Goal: Find specific page/section: Find specific page/section

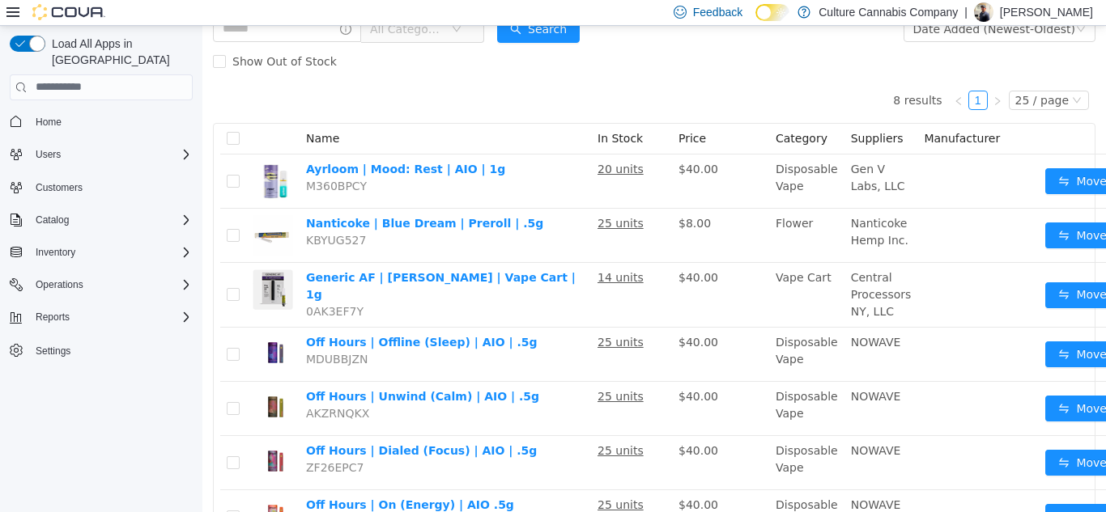
scroll to position [96, 0]
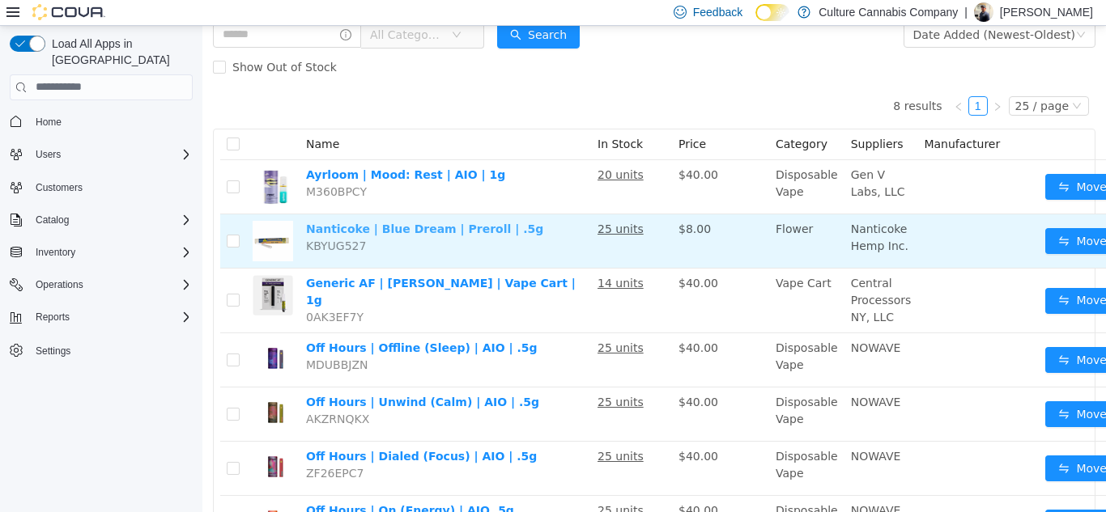
click at [425, 227] on link "Nanticoke | Blue Dream | Preroll | .5g" at bounding box center [424, 228] width 237 height 13
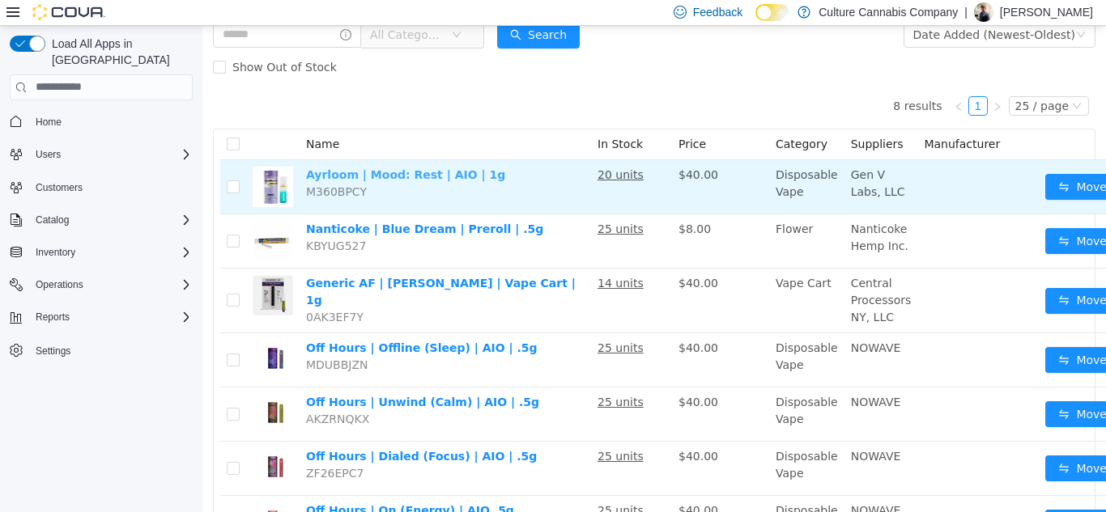
click at [336, 176] on link "Ayrloom | Mood: Rest | AIO | 1g" at bounding box center [405, 174] width 199 height 13
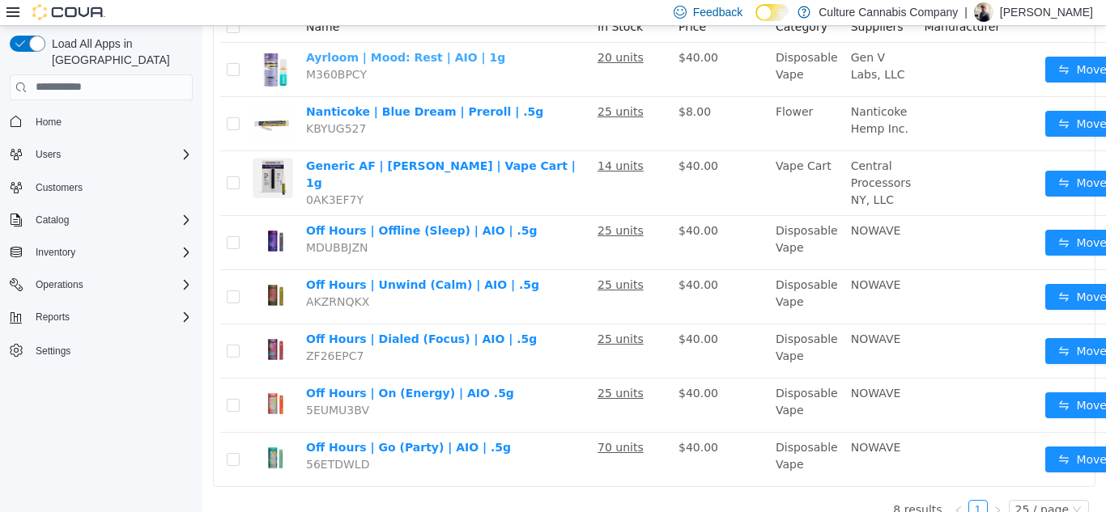
scroll to position [234, 0]
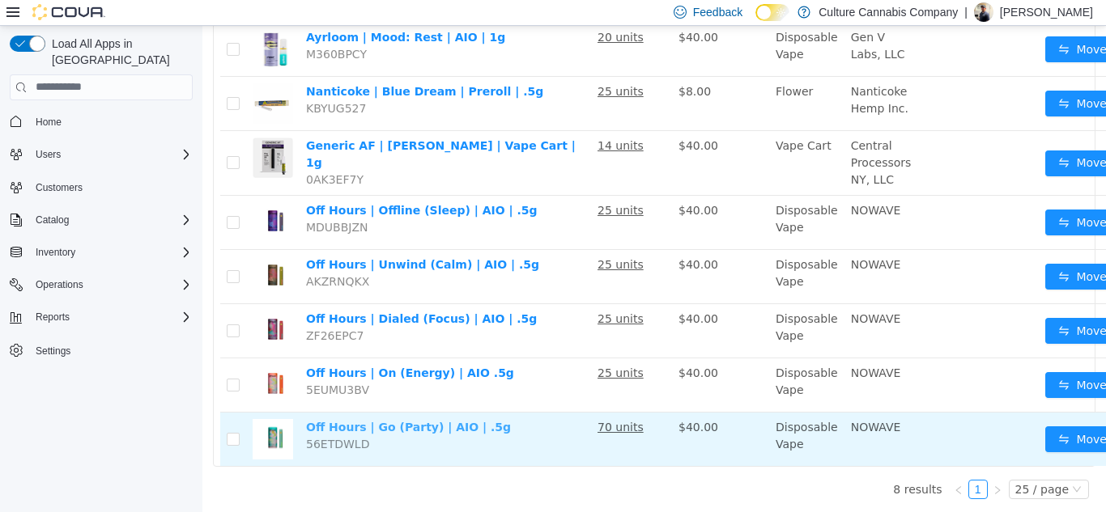
click at [384, 429] on link "Off Hours | Go (Party) | AIO | .5g" at bounding box center [408, 426] width 205 height 13
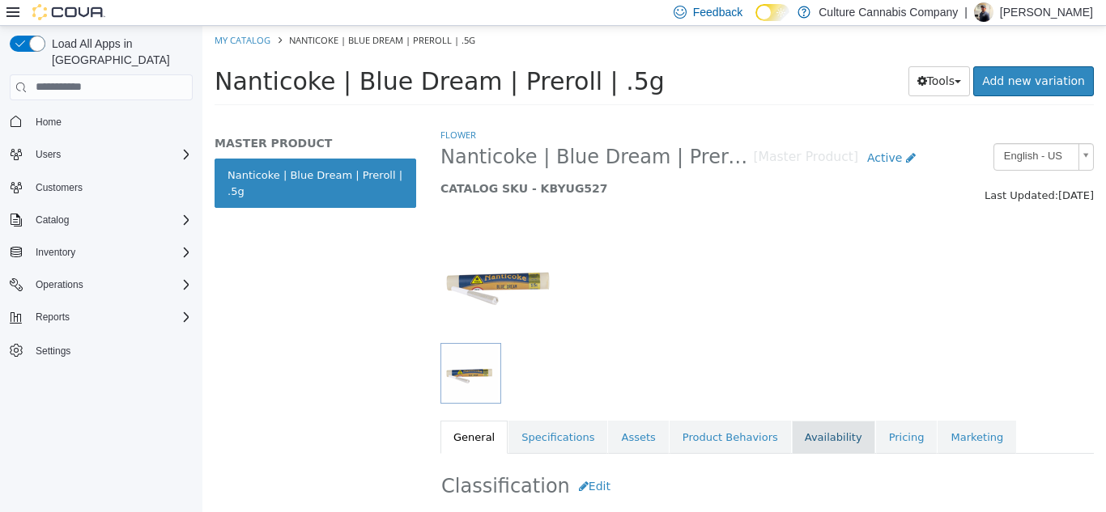
click at [813, 438] on link "Availability" at bounding box center [833, 437] width 83 height 34
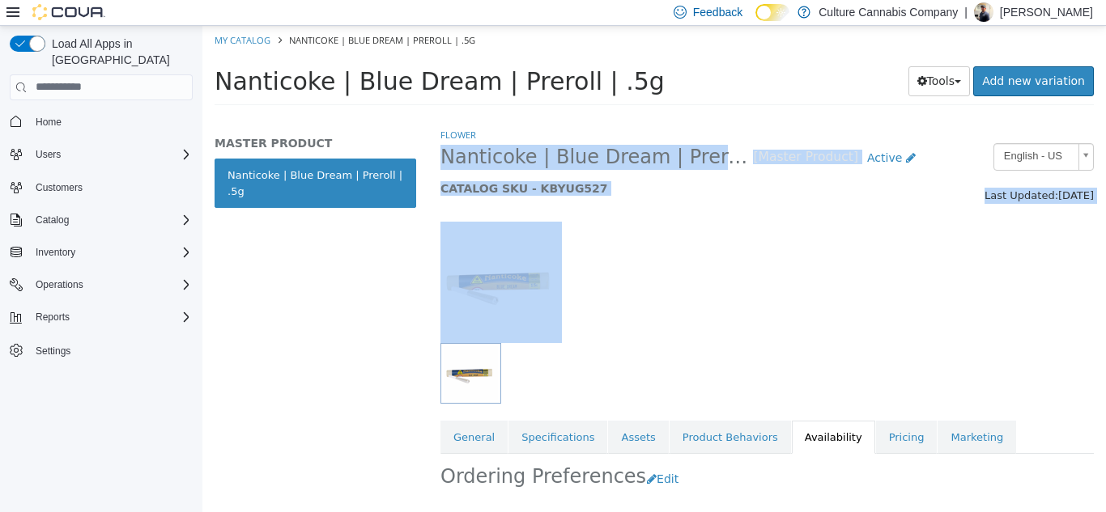
drag, startPoint x: 1105, startPoint y: 231, endPoint x: 1067, endPoint y: 127, distance: 110.8
click at [1067, 127] on div "Flower Nanticoke | Blue Dream | Preroll | .5g [Master Product] Active CATALOG S…" at bounding box center [766, 264] width 653 height 277
click at [210, 79] on div "Nanticoke | Blue Dream | Preroll | .5g Tools Clone Print Labels Add new variati…" at bounding box center [653, 85] width 903 height 62
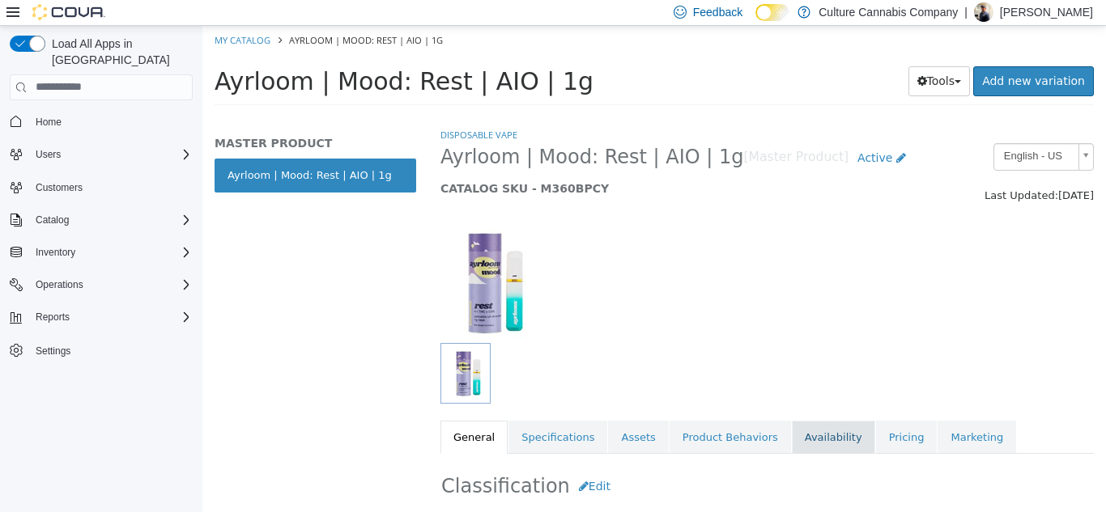
click at [800, 435] on link "Availability" at bounding box center [833, 437] width 83 height 34
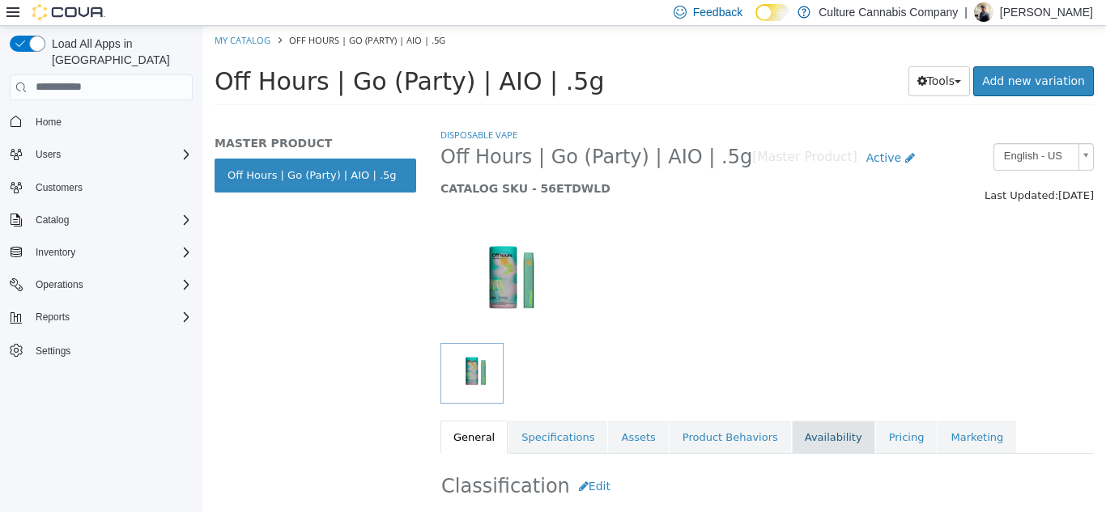
click at [812, 431] on link "Availability" at bounding box center [833, 437] width 83 height 34
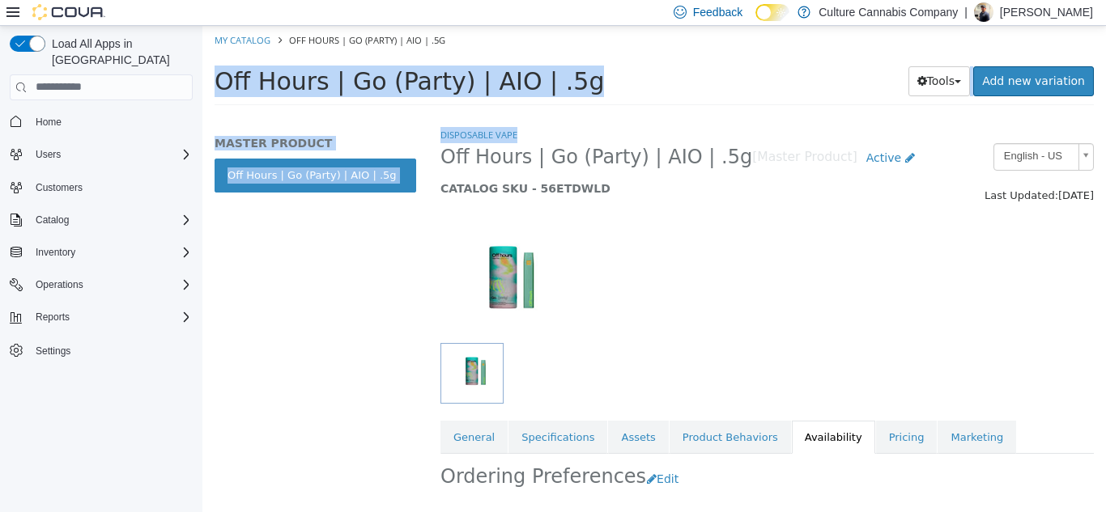
drag, startPoint x: 1104, startPoint y: 131, endPoint x: 1029, endPoint y: -71, distance: 215.9
click at [1029, 25] on html "Saving Bulk Changes... × My Catalog Off Hours | Go (Party) | AIO | .5g Off Hour…" at bounding box center [653, 70] width 903 height 90
click at [765, 79] on h1 "Off Hours | Go (Party) | AIO | .5g" at bounding box center [506, 81] width 584 height 32
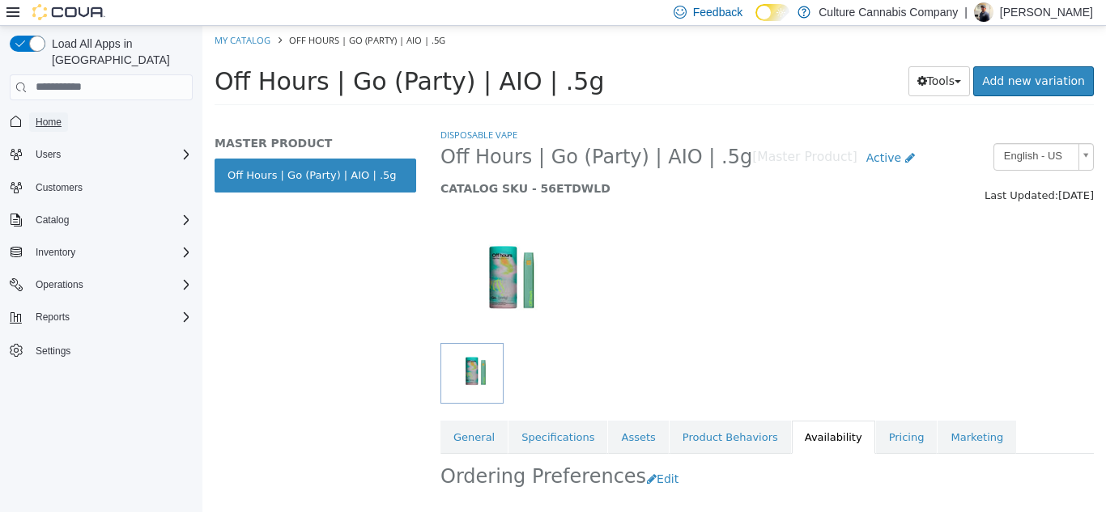
click at [56, 116] on span "Home" at bounding box center [49, 122] width 26 height 13
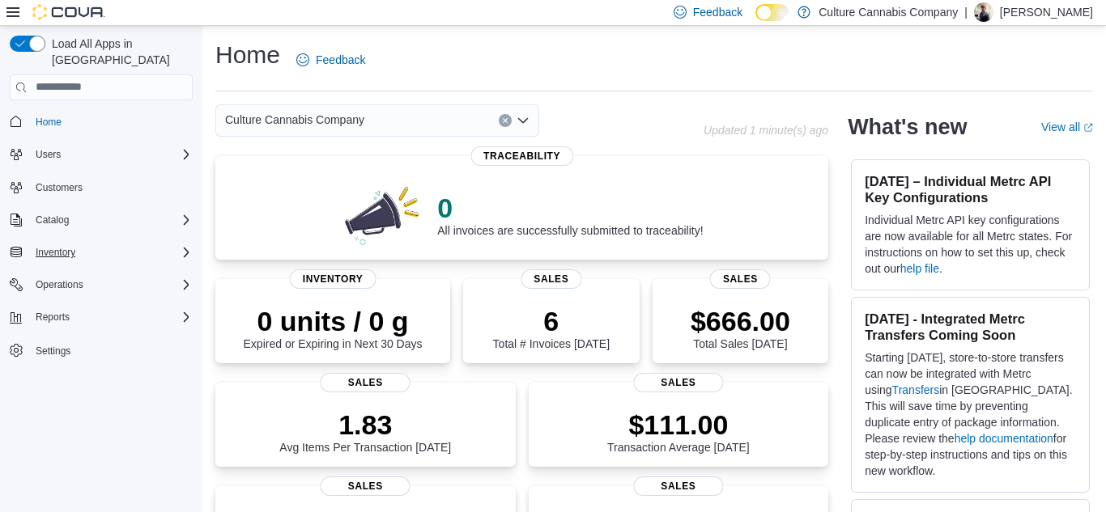
click at [185, 246] on icon "Complex example" at bounding box center [186, 252] width 13 height 13
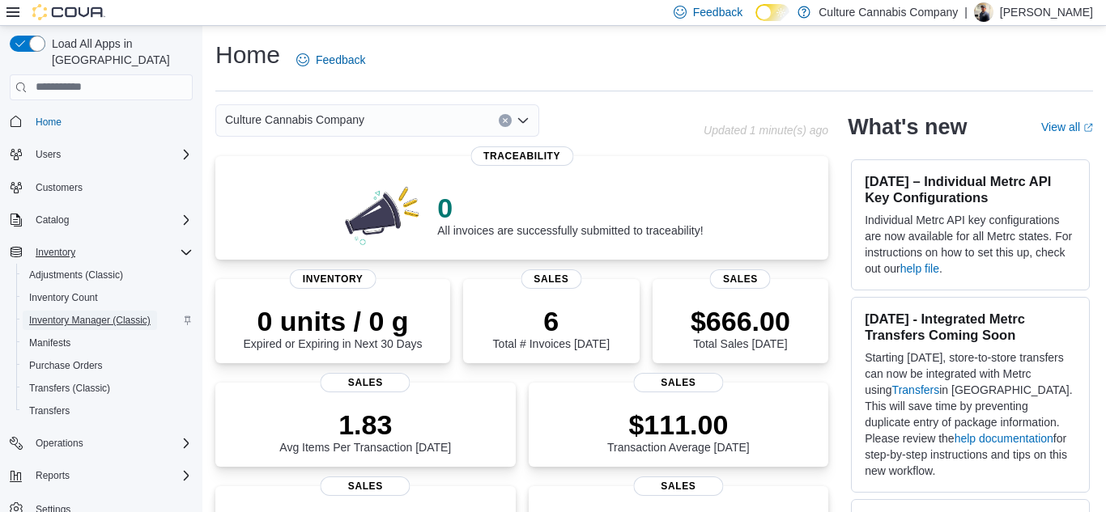
click at [131, 314] on span "Inventory Manager (Classic)" at bounding box center [89, 320] width 121 height 13
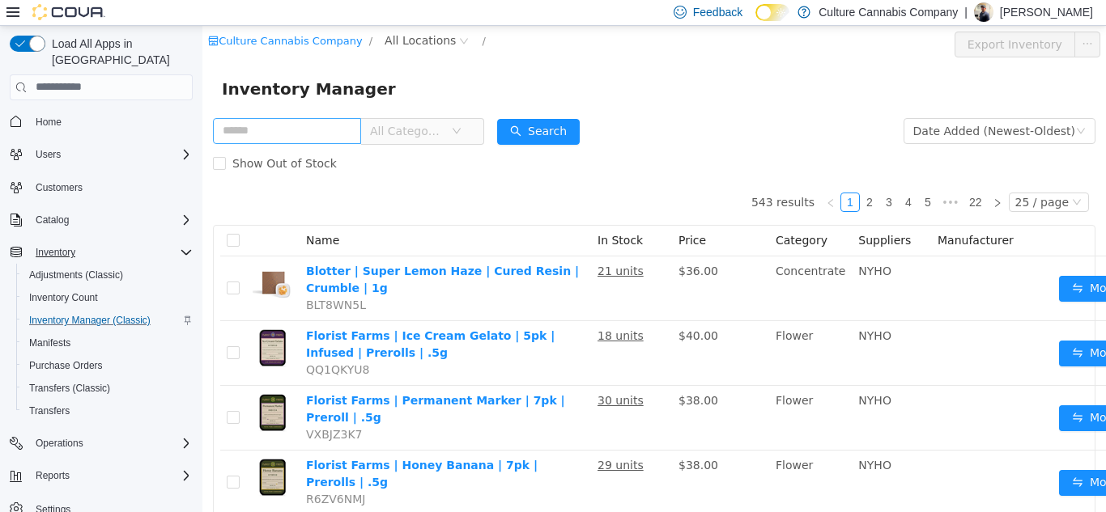
click at [333, 135] on input "text" at bounding box center [287, 130] width 148 height 26
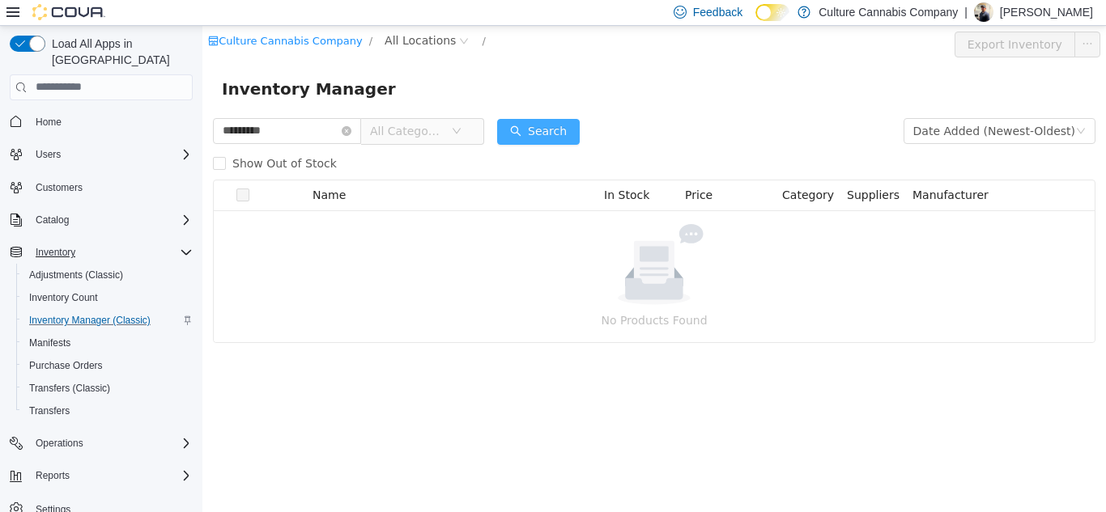
type input "*********"
click at [579, 135] on button "Search" at bounding box center [538, 131] width 83 height 26
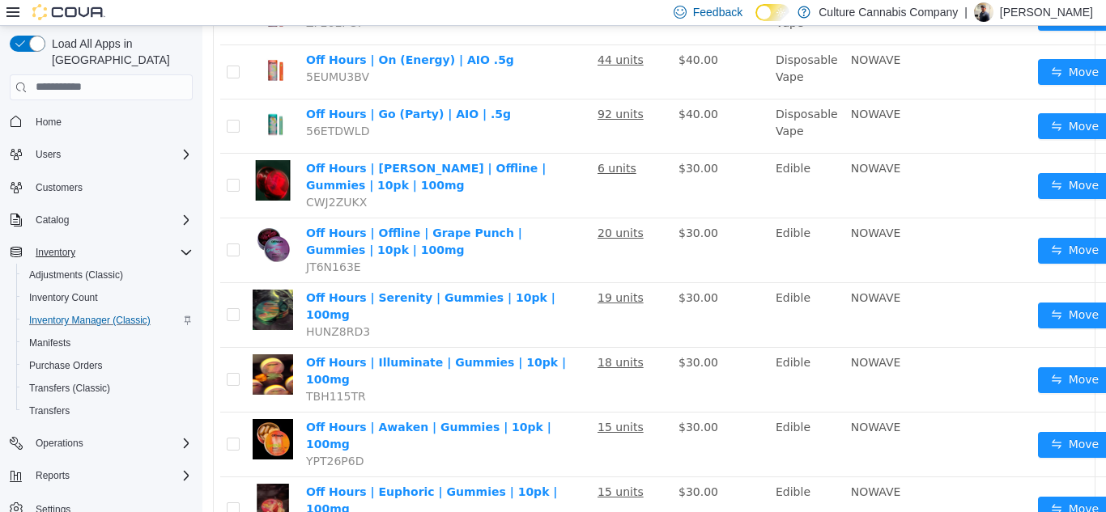
scroll to position [580, 0]
